Goal: Transaction & Acquisition: Purchase product/service

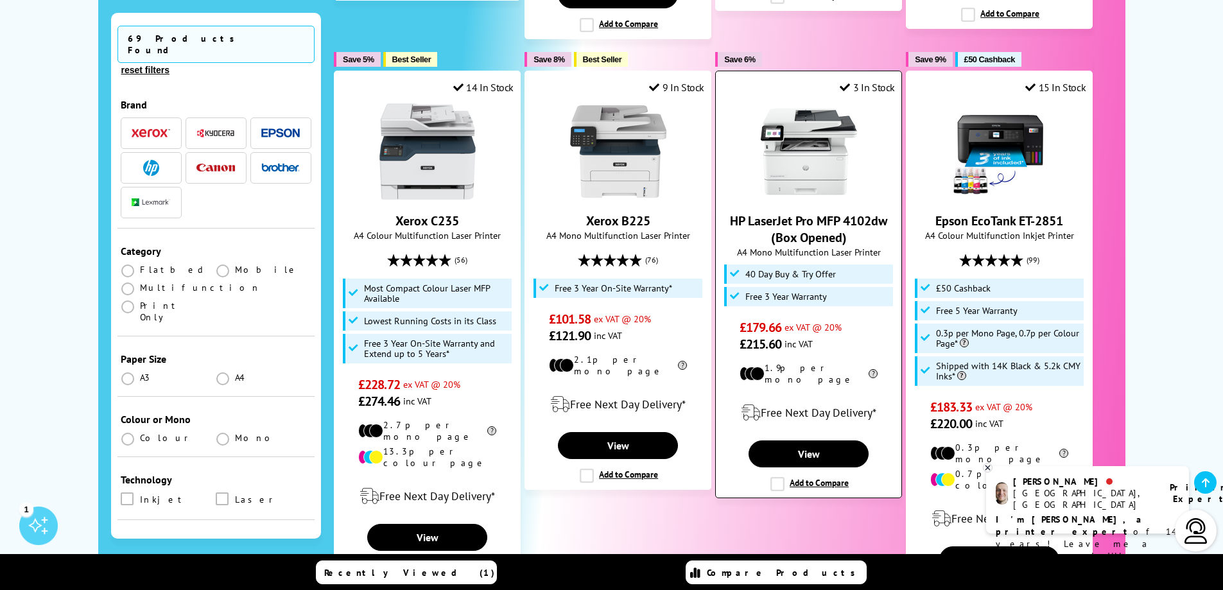
scroll to position [1476, 0]
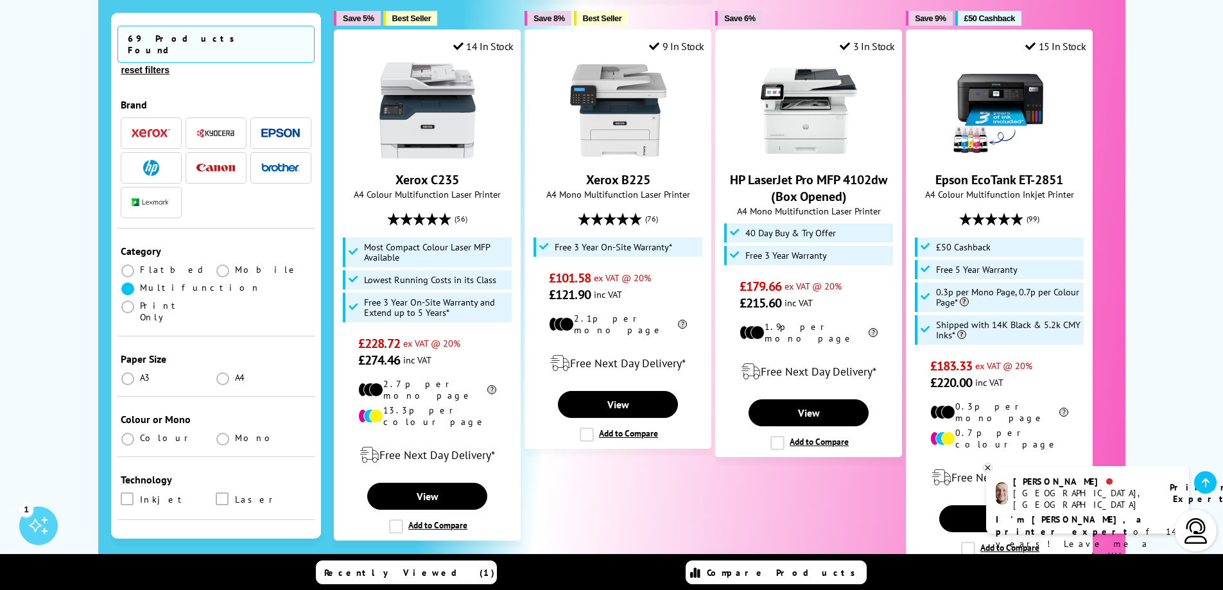
click at [130, 282] on span at bounding box center [127, 288] width 13 height 13
click at [140, 284] on input "radio" at bounding box center [140, 284] width 0 height 0
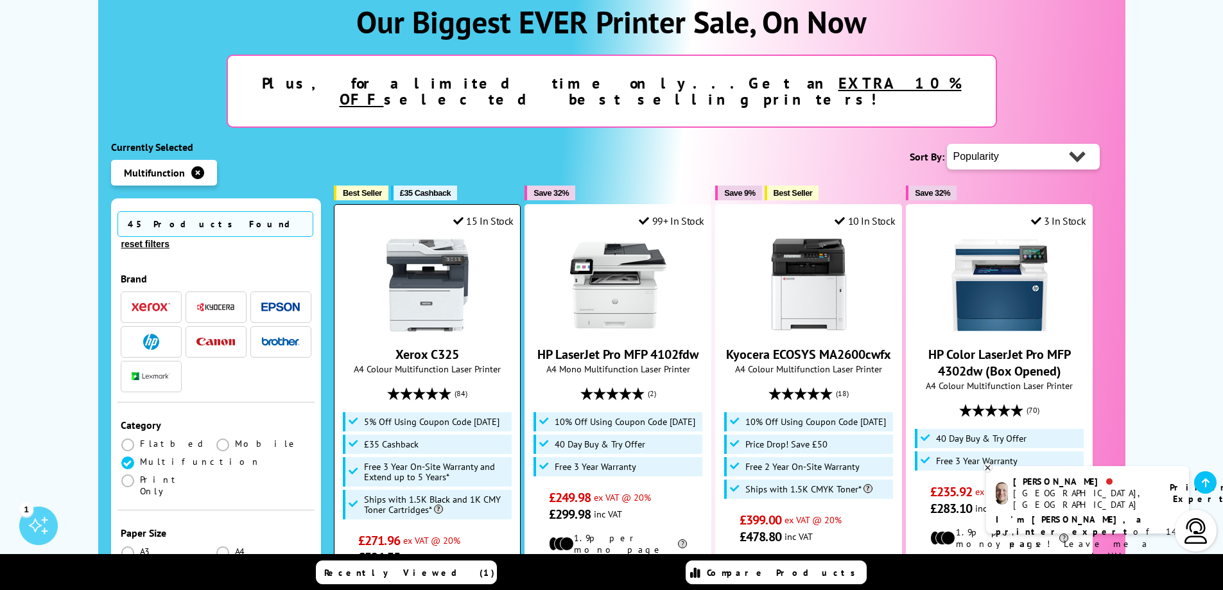
scroll to position [257, 0]
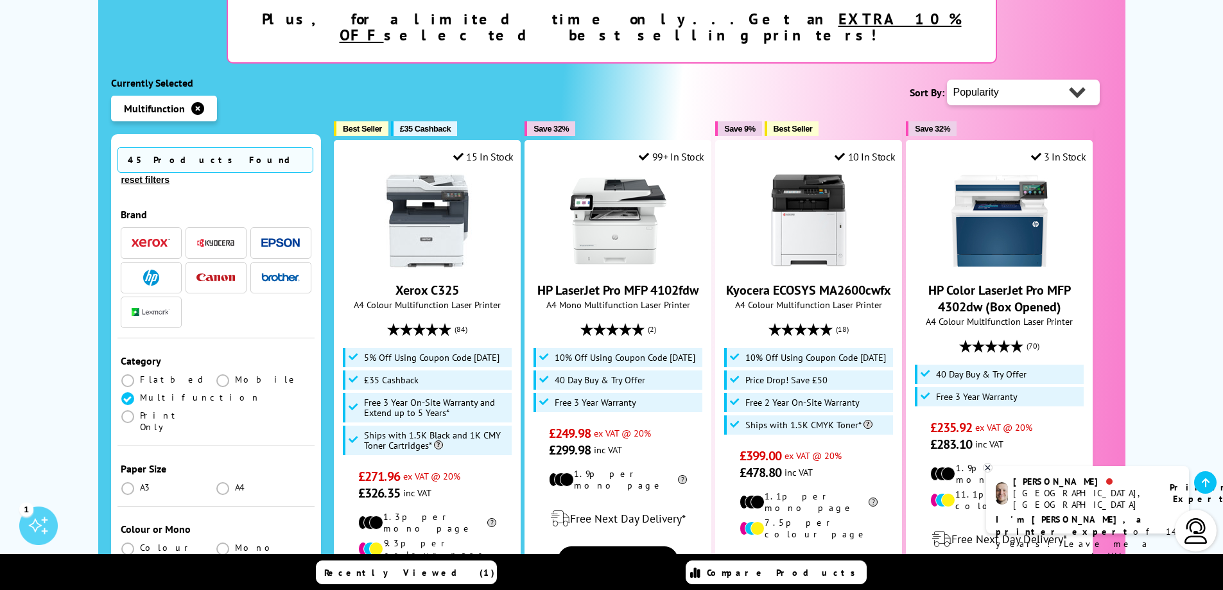
click at [221, 481] on ul "A3 A4" at bounding box center [216, 490] width 191 height 18
click at [221, 482] on span at bounding box center [222, 488] width 13 height 13
click at [235, 483] on input "radio" at bounding box center [235, 483] width 0 height 0
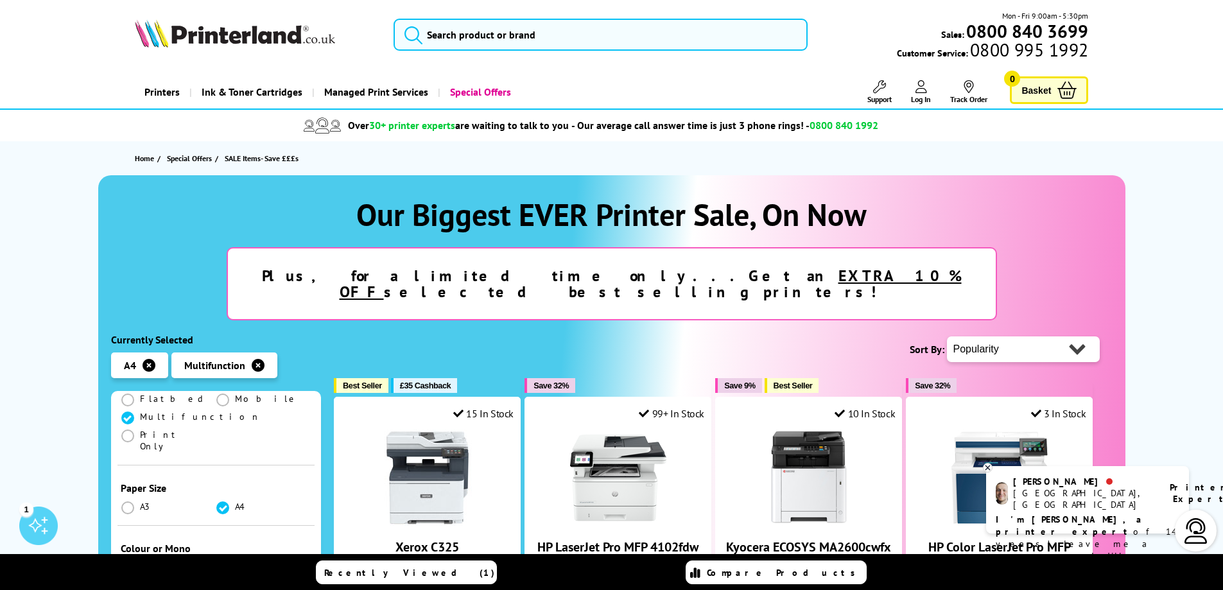
scroll to position [321, 0]
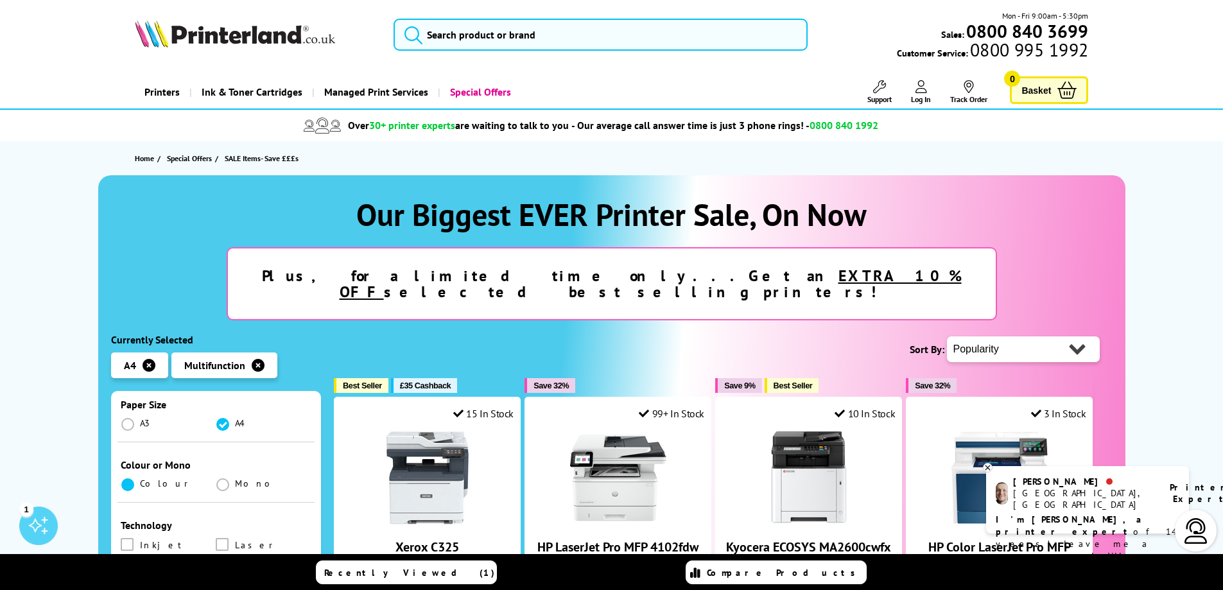
click at [135, 478] on label at bounding box center [129, 484] width 16 height 12
click at [140, 479] on input "radio" at bounding box center [140, 479] width 0 height 0
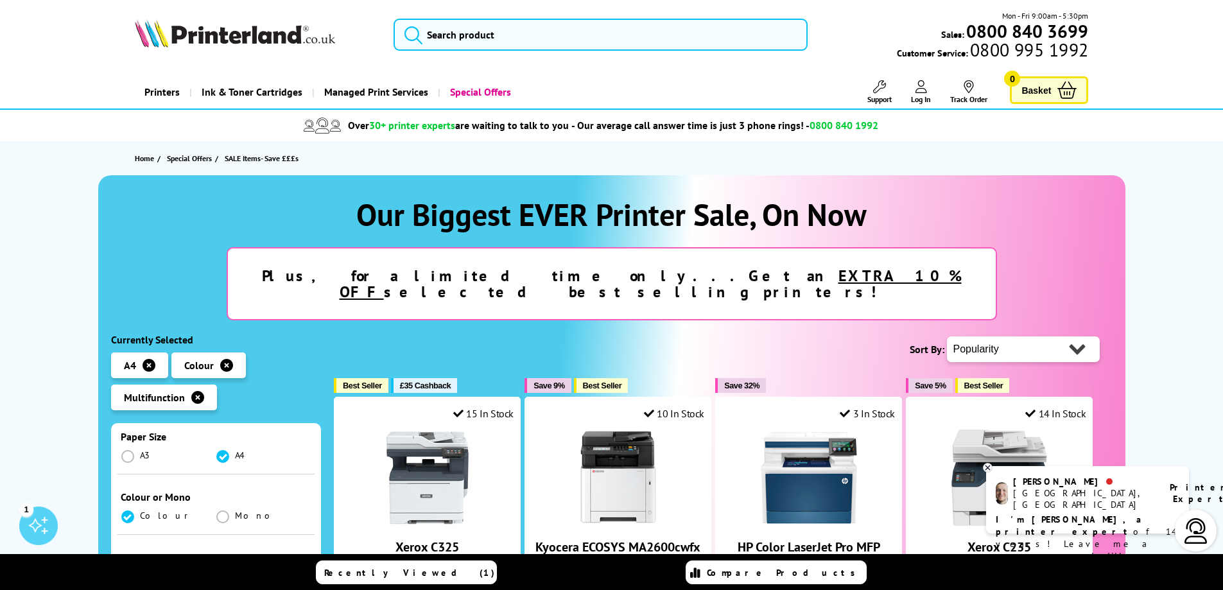
scroll to position [385, 0]
click at [219, 506] on span at bounding box center [222, 512] width 13 height 13
click at [234, 508] on input "checkbox" at bounding box center [234, 508] width 0 height 0
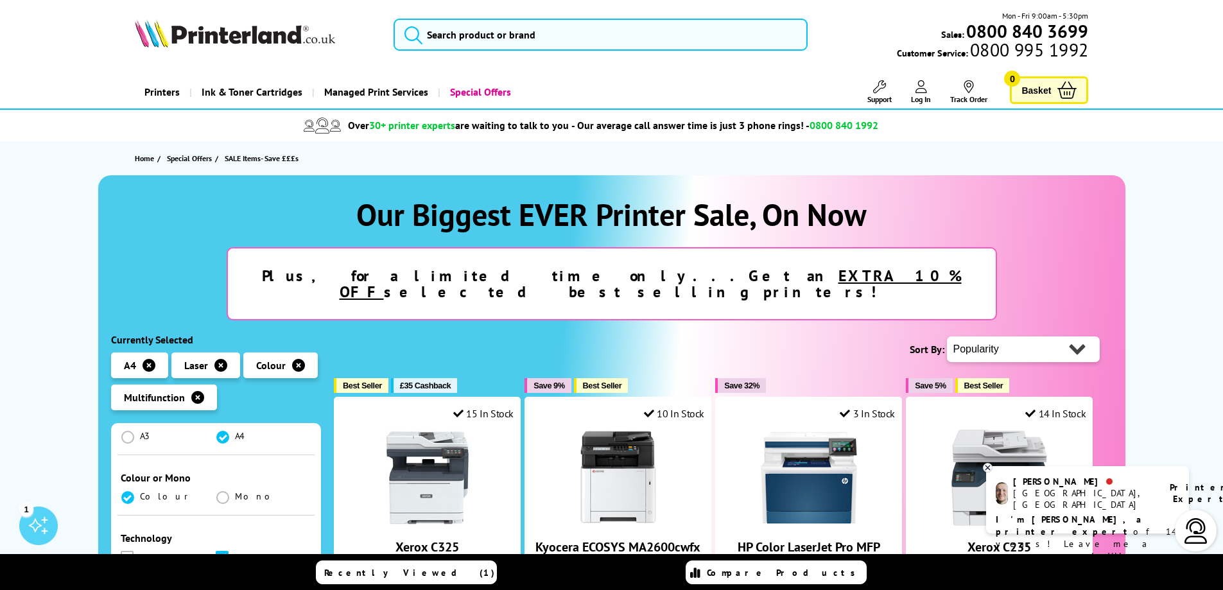
scroll to position [372, 0]
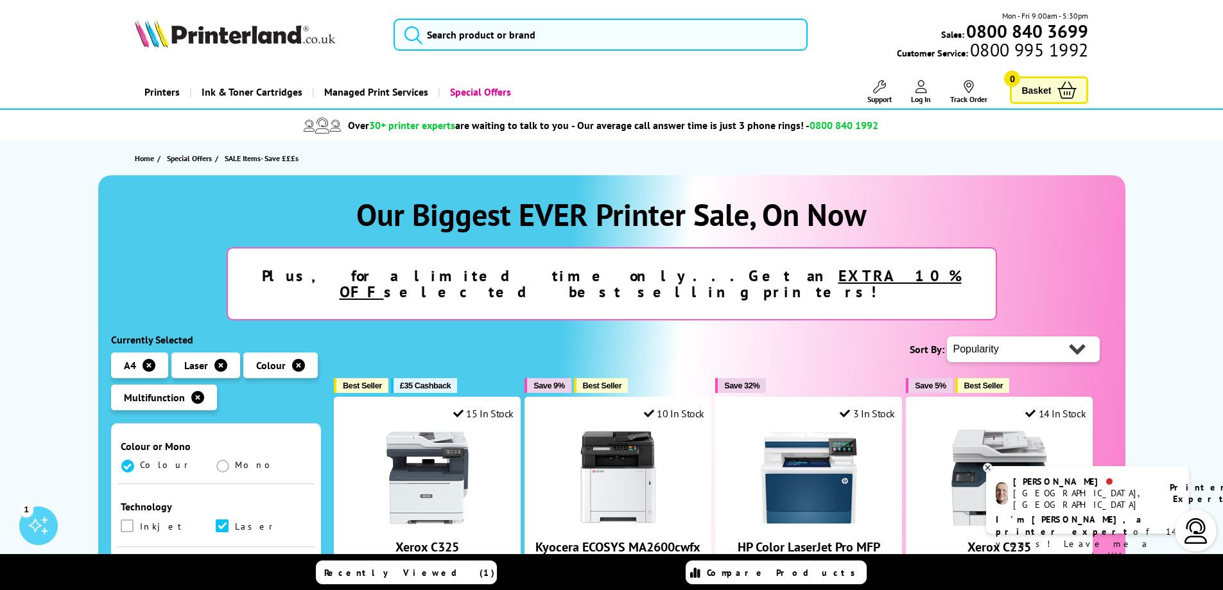
click at [122, 582] on span at bounding box center [127, 588] width 13 height 13
click at [139, 584] on input "checkbox" at bounding box center [139, 584] width 0 height 0
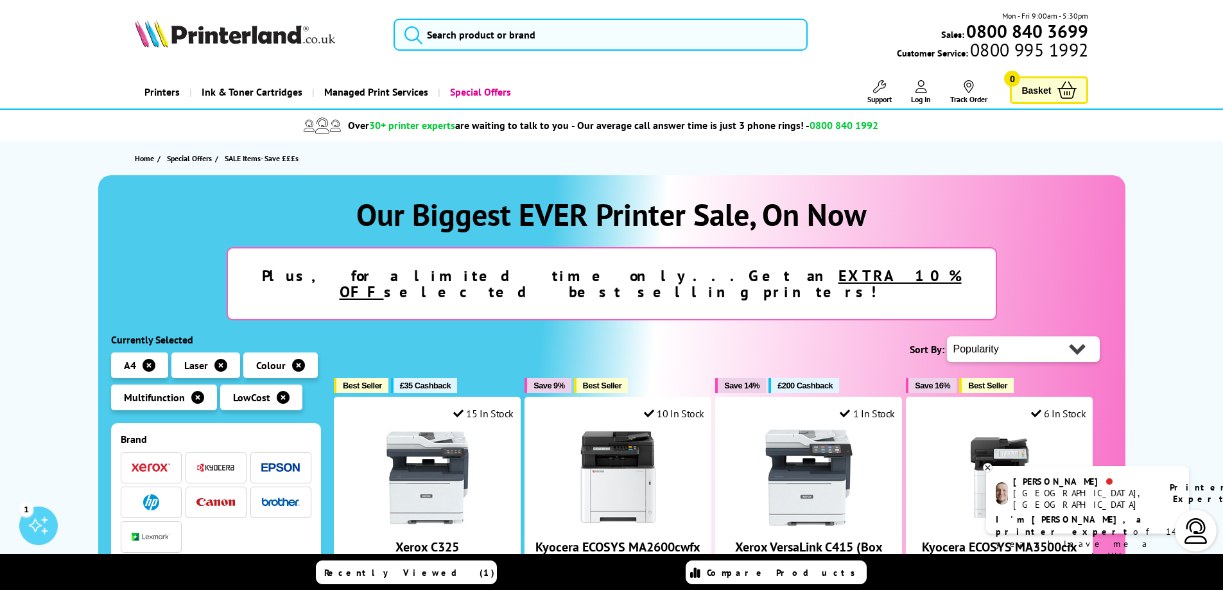
click at [282, 463] on img "button" at bounding box center [280, 468] width 39 height 10
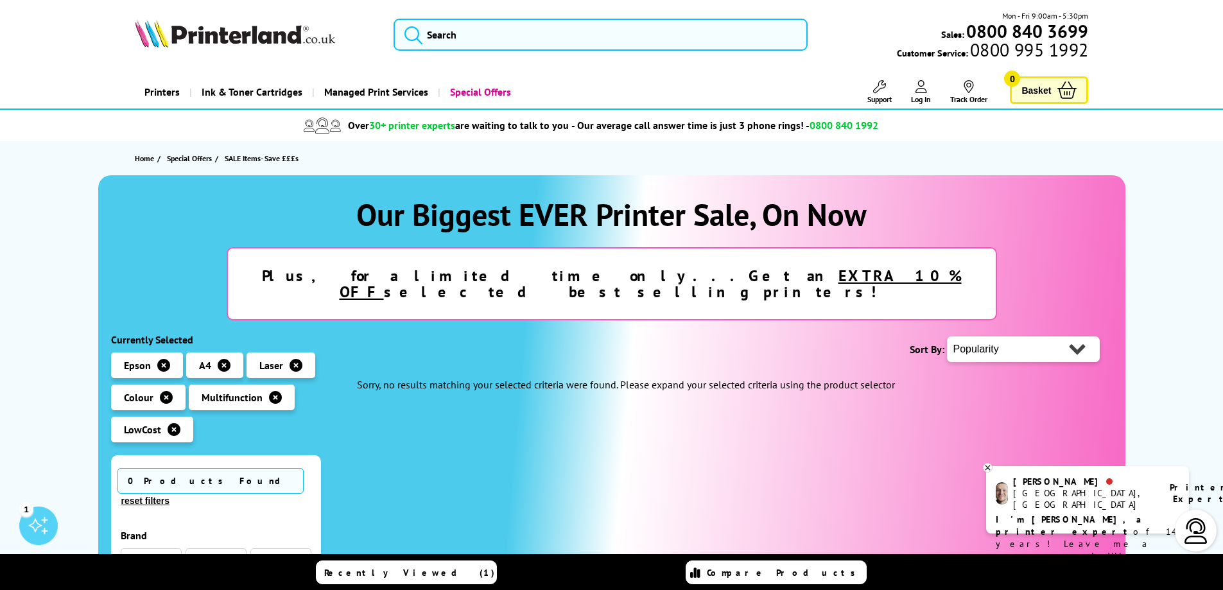
click at [172, 423] on icon "button" at bounding box center [174, 429] width 13 height 13
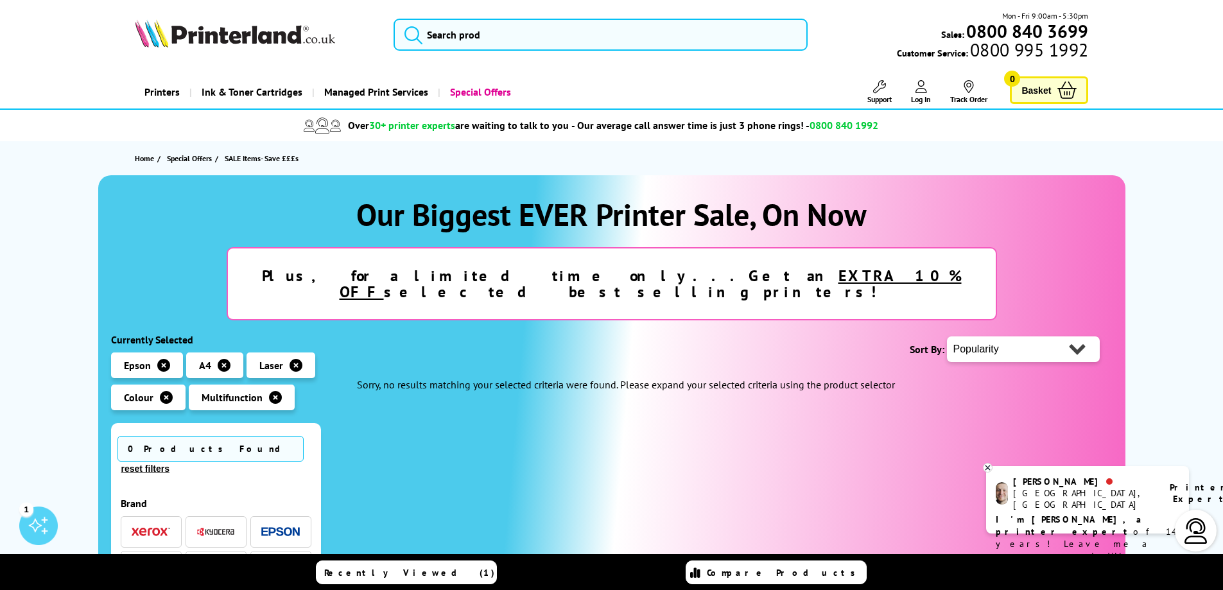
click at [1076, 336] on select "Popularity Rating Price - Low to High Price - High to Low Running Costs - Low t…" at bounding box center [1023, 349] width 153 height 26
click at [162, 359] on icon "button" at bounding box center [163, 365] width 13 height 13
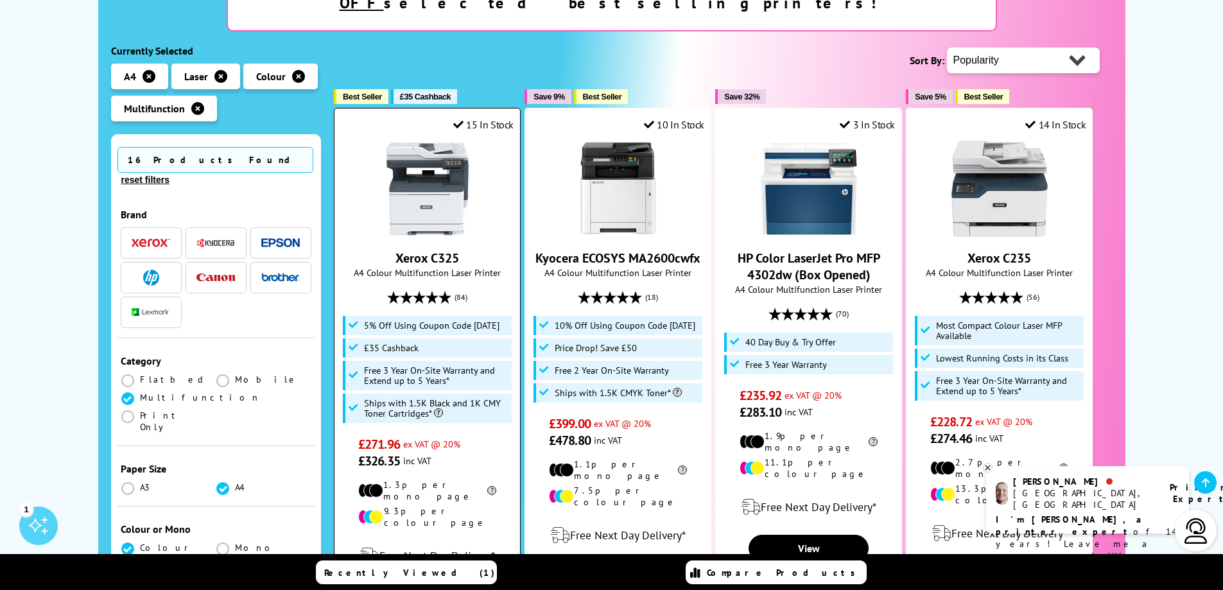
scroll to position [321, 0]
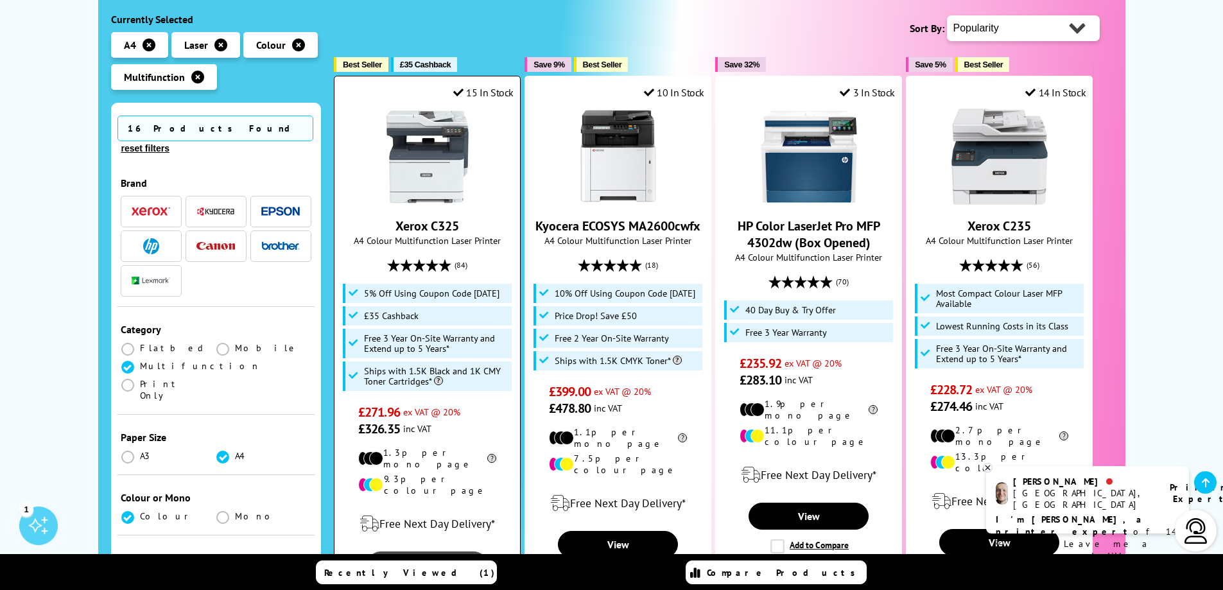
click at [427, 551] on link "View" at bounding box center [426, 564] width 119 height 27
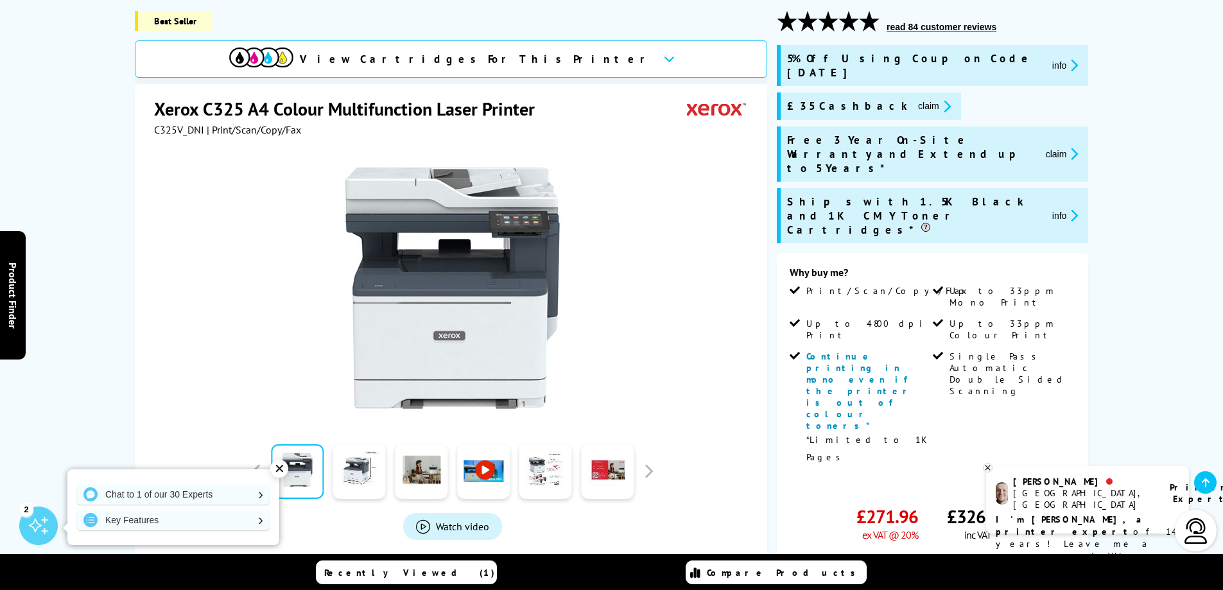
scroll to position [193, 0]
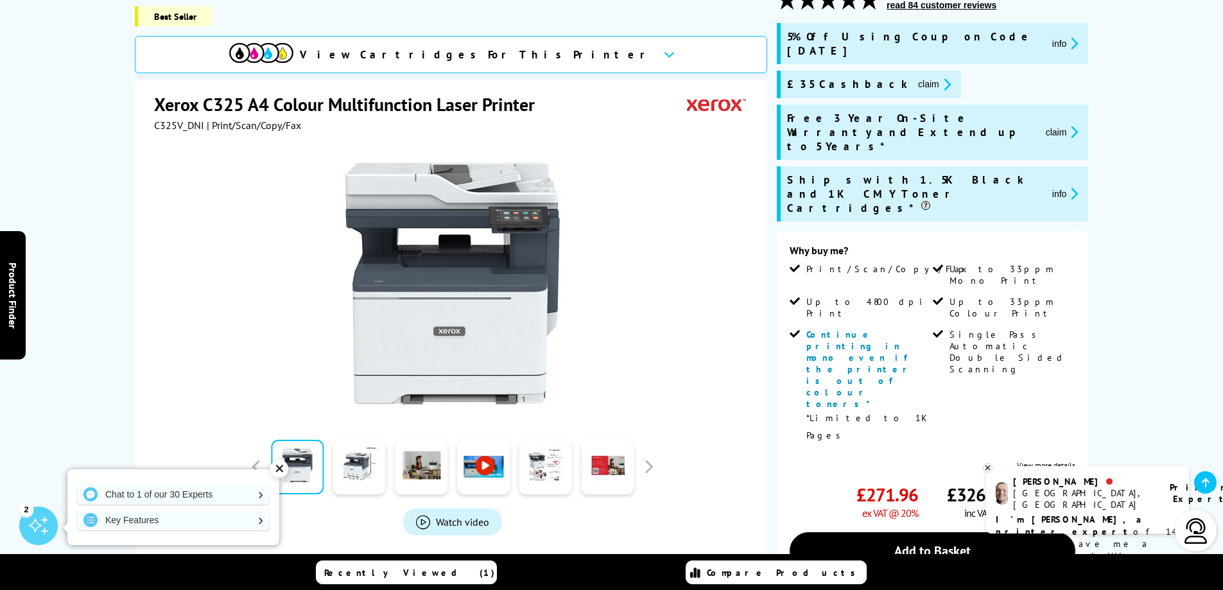
click at [1075, 187] on icon "promo-description" at bounding box center [1072, 193] width 12 height 13
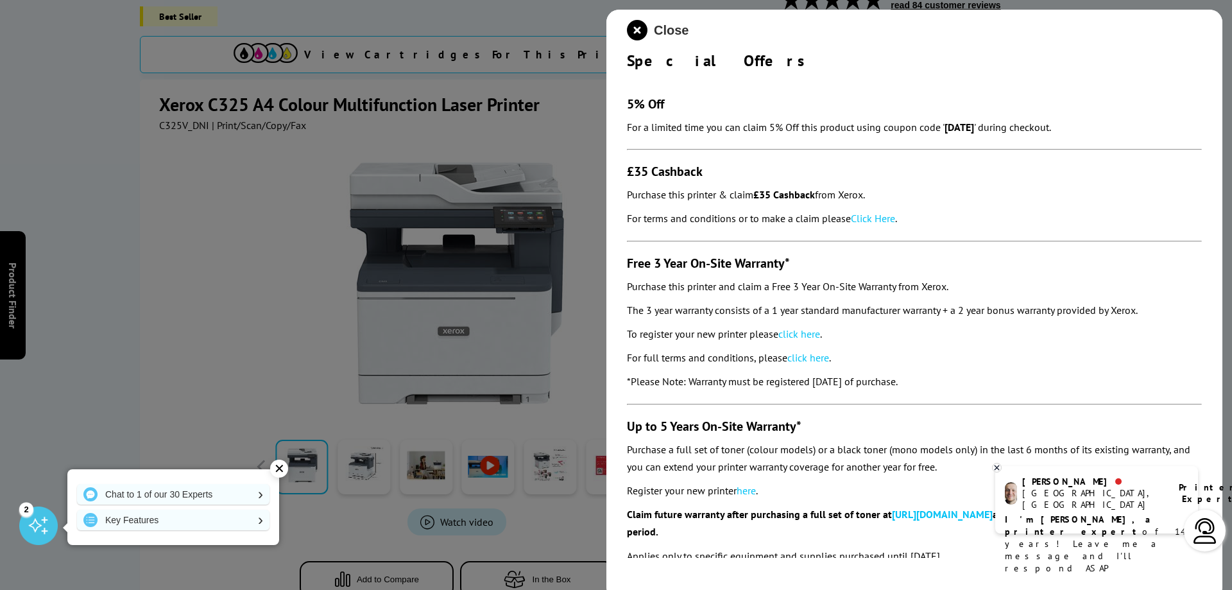
click at [664, 30] on span "Close" at bounding box center [671, 30] width 35 height 15
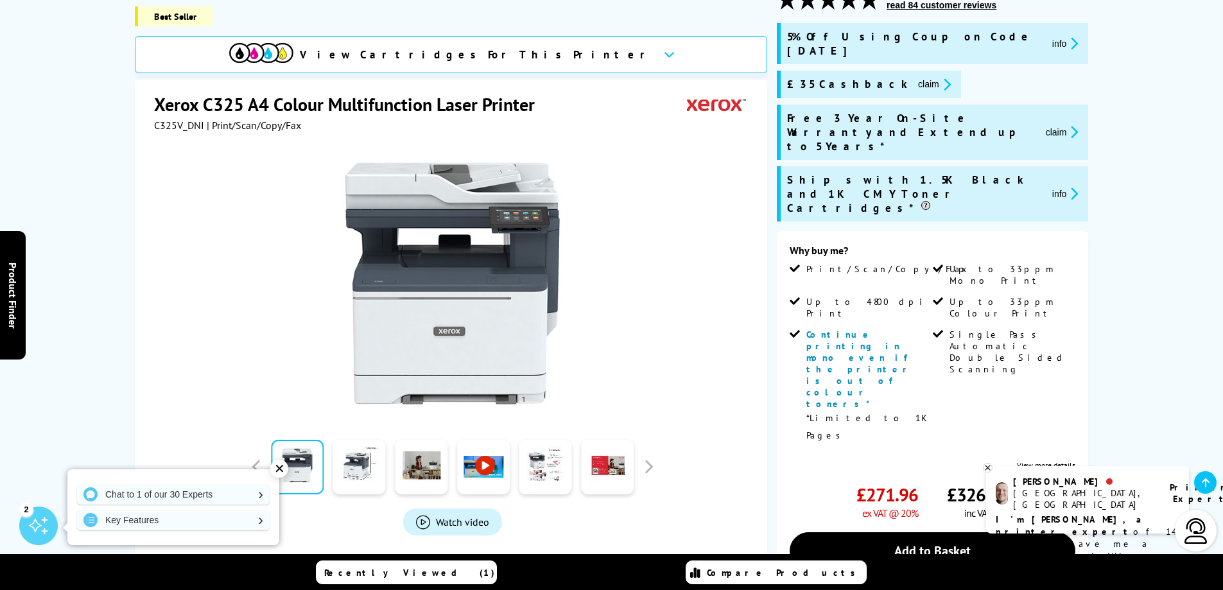
click at [664, 51] on icon at bounding box center [669, 54] width 11 height 7
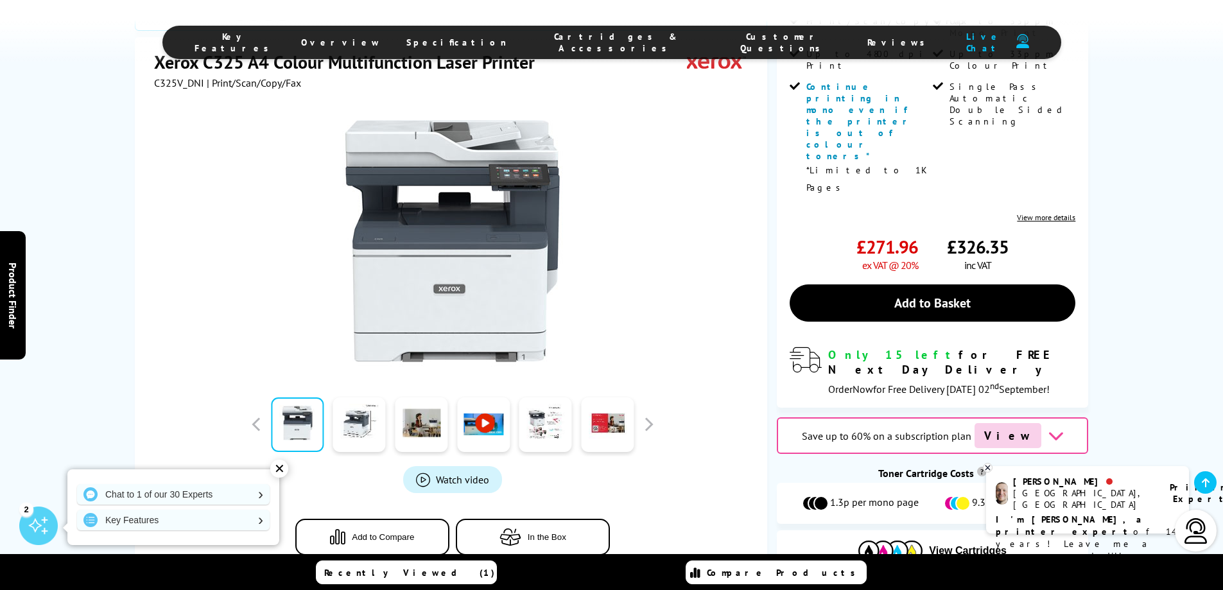
scroll to position [449, 0]
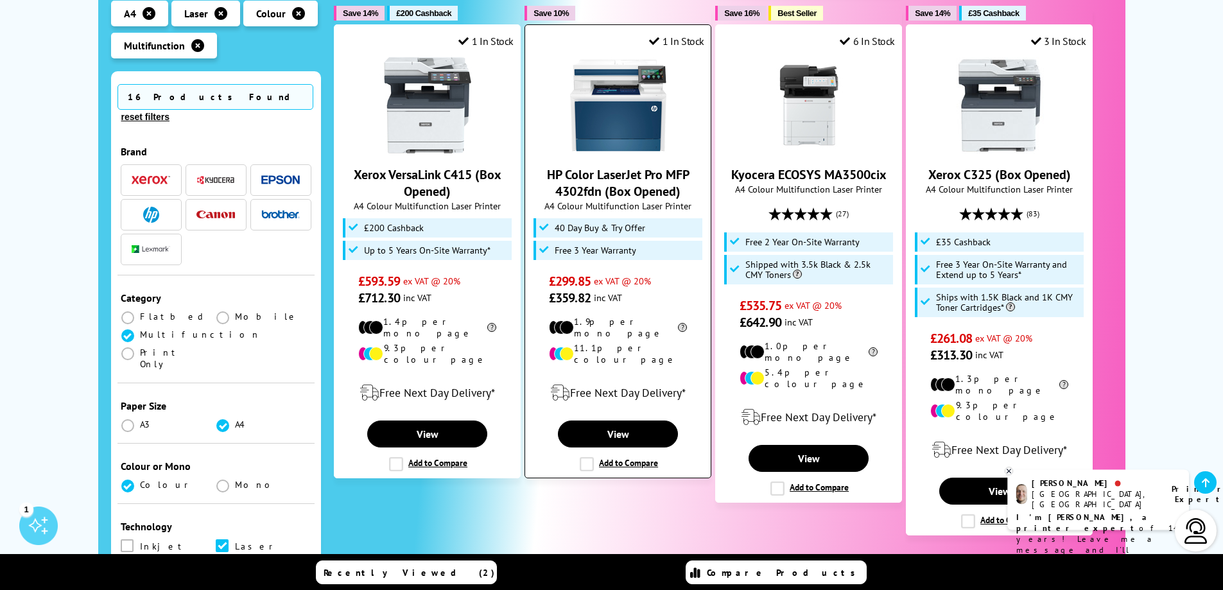
scroll to position [1476, 0]
